Goal: Navigation & Orientation: Go to known website

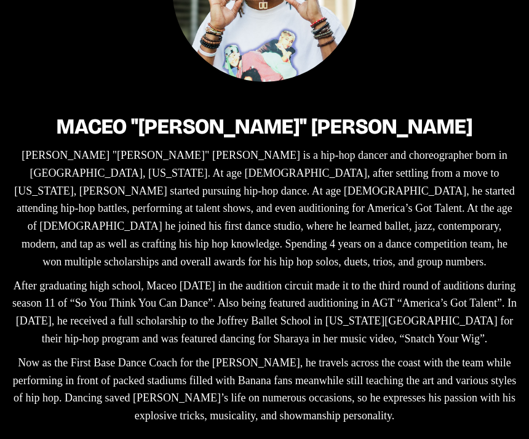
scroll to position [272, 0]
